Goal: Complete application form

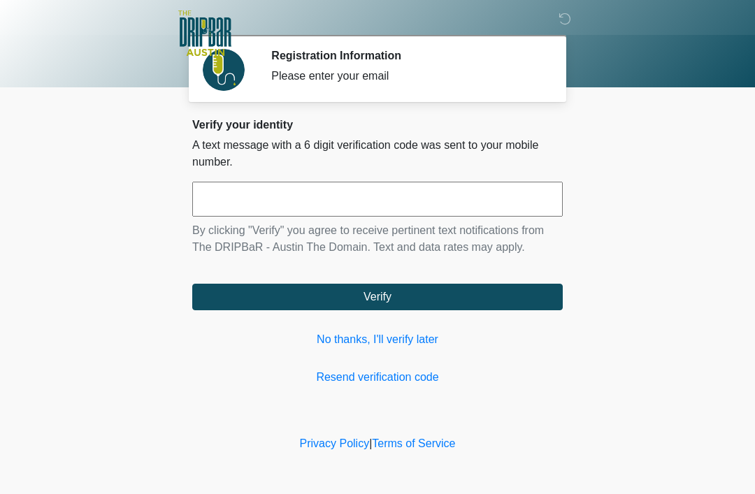
click at [396, 337] on link "No thanks, I'll verify later" at bounding box center [377, 339] width 370 height 17
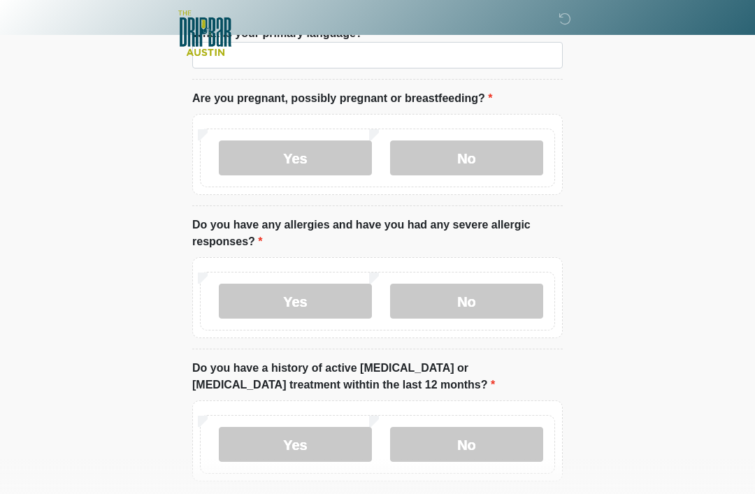
scroll to position [74, 0]
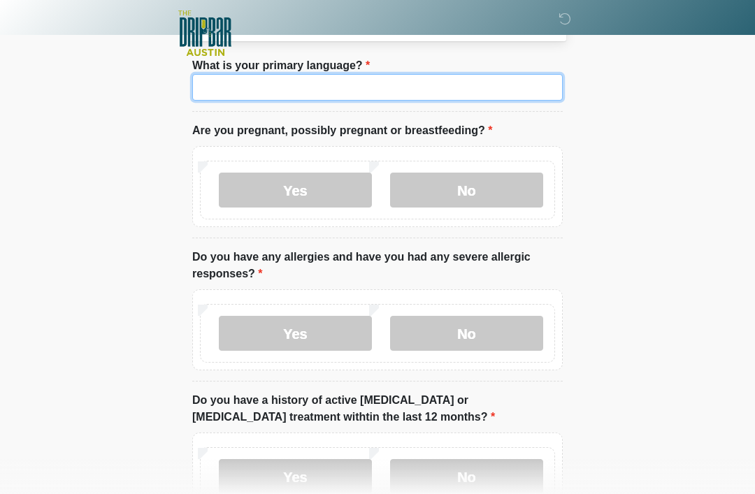
click at [366, 85] on input "What is your primary language?" at bounding box center [377, 87] width 370 height 27
type input "*******"
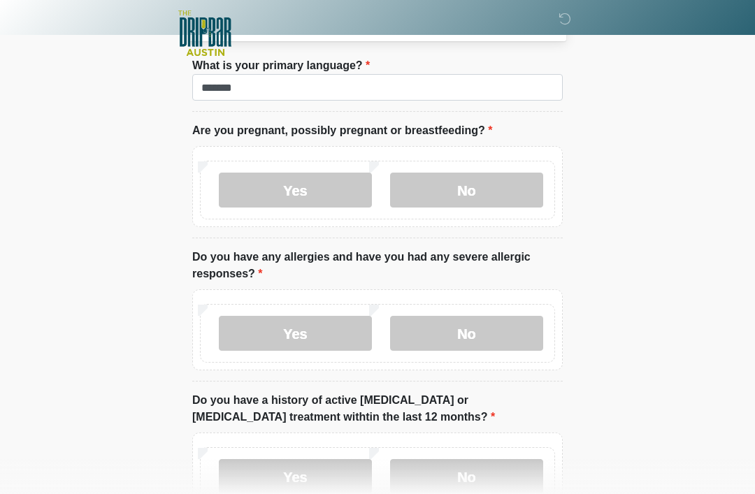
click at [503, 187] on label "No" at bounding box center [466, 190] width 153 height 35
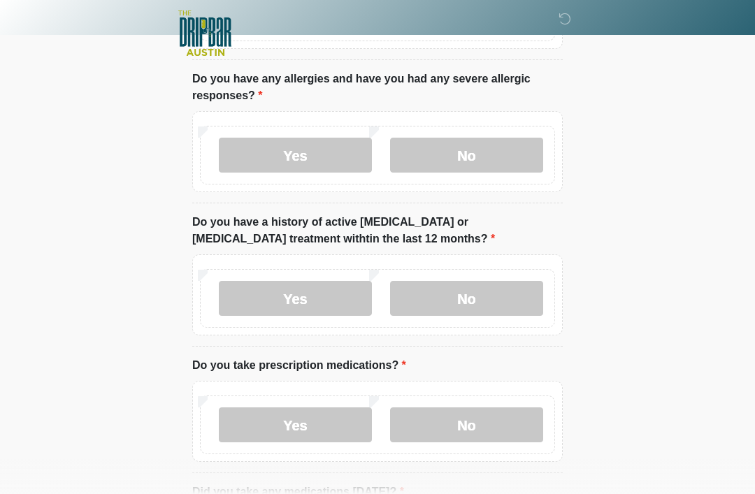
scroll to position [257, 0]
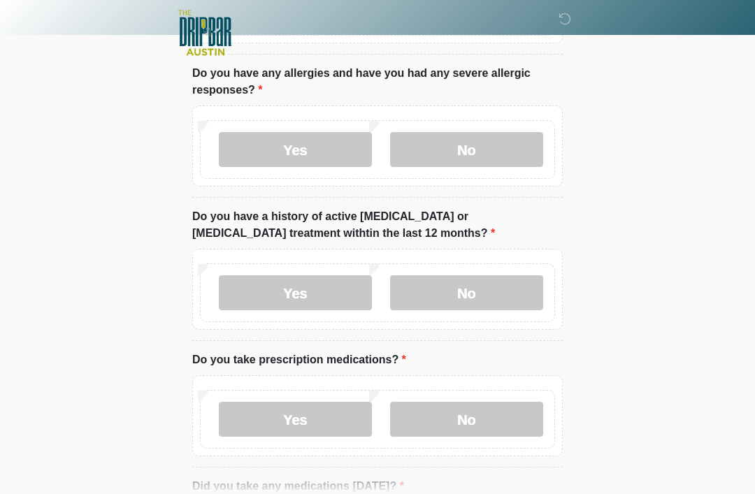
click at [467, 141] on label "No" at bounding box center [466, 150] width 153 height 35
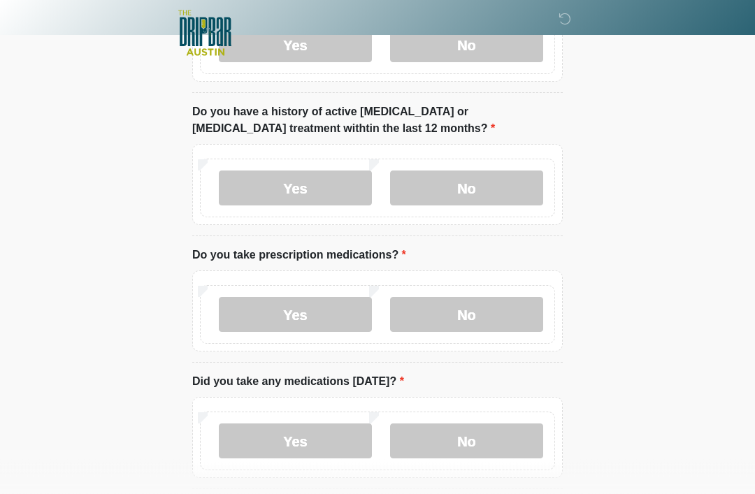
scroll to position [378, 0]
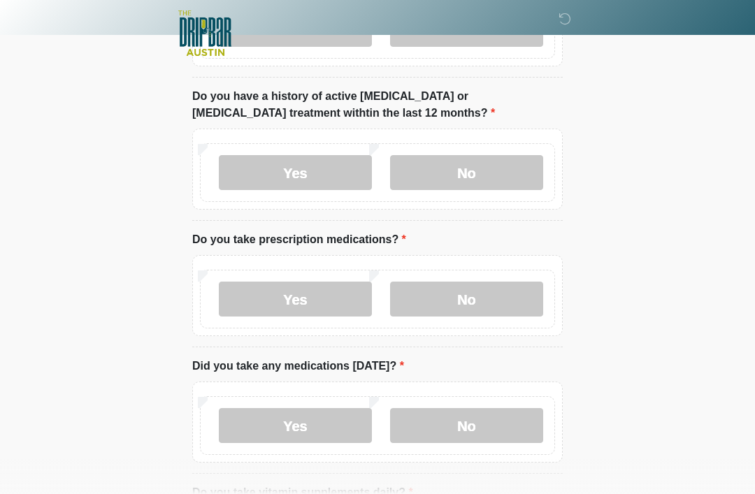
click at [500, 175] on label "No" at bounding box center [466, 172] width 153 height 35
click at [480, 297] on label "No" at bounding box center [466, 299] width 153 height 35
click at [472, 411] on label "No" at bounding box center [466, 425] width 153 height 35
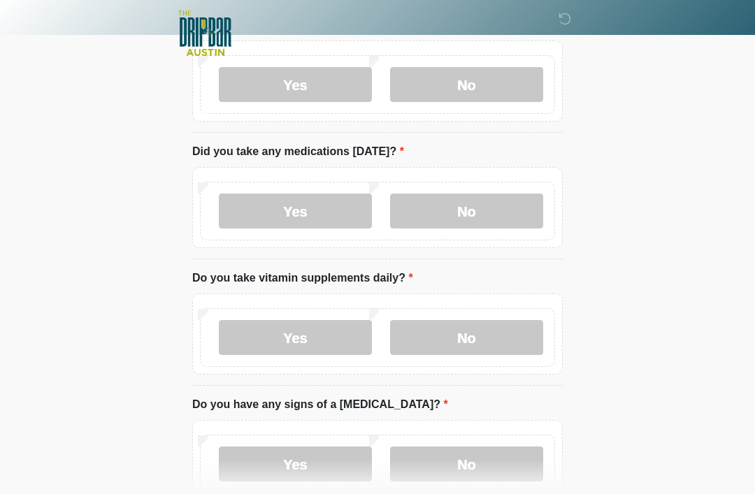
scroll to position [642, 0]
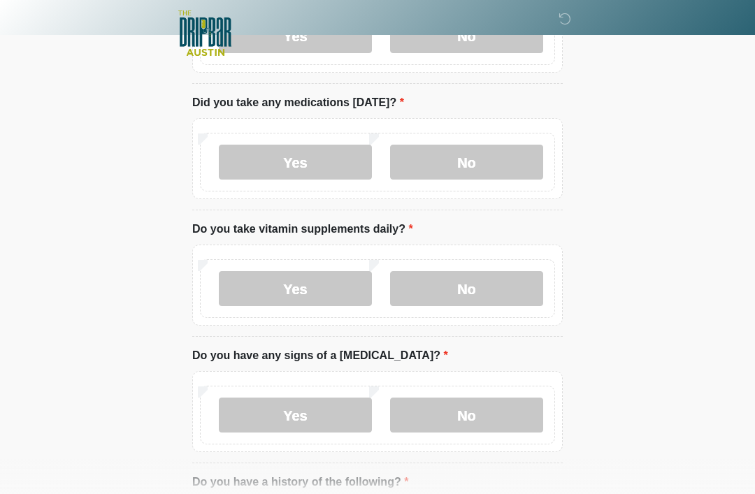
click at [491, 292] on label "No" at bounding box center [466, 288] width 153 height 35
click at [476, 410] on label "No" at bounding box center [466, 415] width 153 height 35
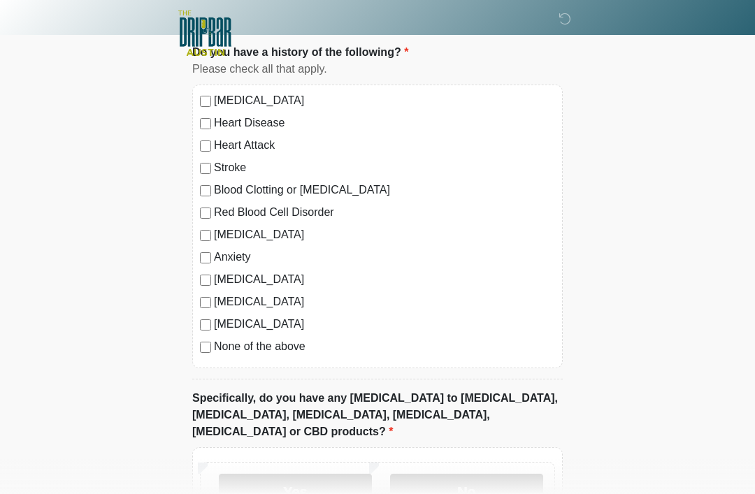
scroll to position [1070, 0]
click at [471, 475] on label "No" at bounding box center [466, 492] width 153 height 35
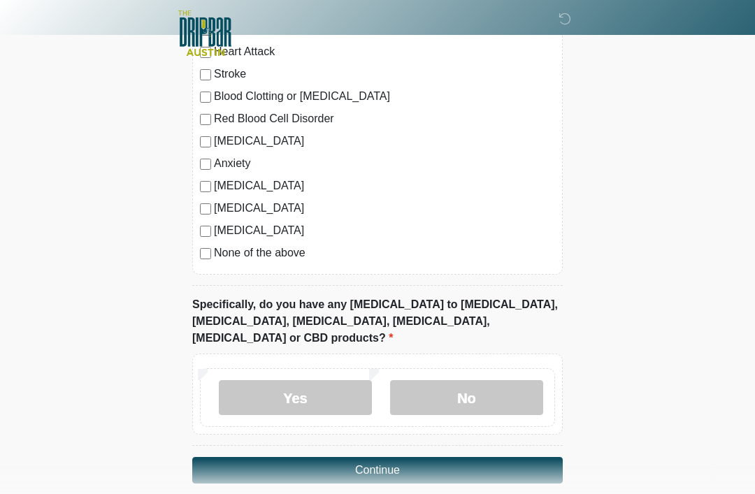
click at [507, 457] on button "Continue" at bounding box center [377, 470] width 370 height 27
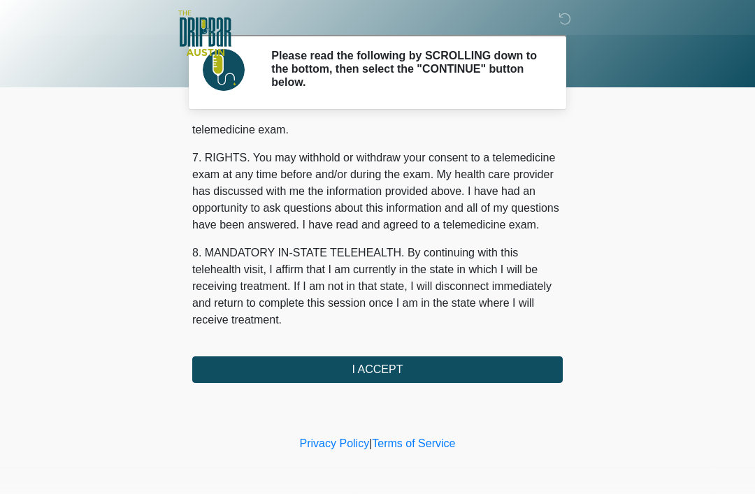
scroll to position [613, 0]
click at [498, 368] on button "I ACCEPT" at bounding box center [377, 369] width 370 height 27
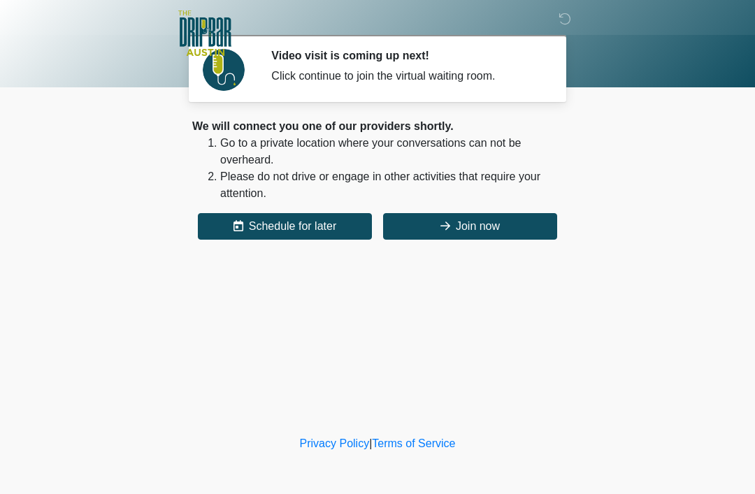
click at [505, 222] on button "Join now" at bounding box center [470, 226] width 174 height 27
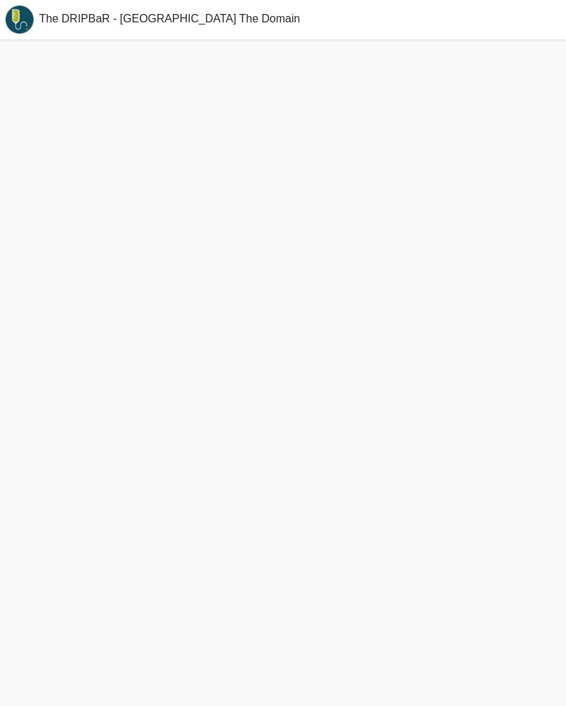
scroll to position [22, 0]
